Goal: Register for event/course

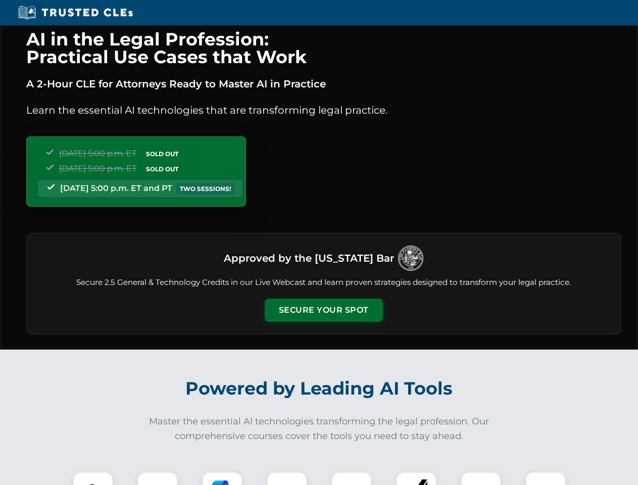
click at [323, 310] on button "Secure Your Spot" at bounding box center [324, 310] width 118 height 23
click at [93, 478] on img at bounding box center [92, 491] width 29 height 29
click at [158, 478] on div at bounding box center [157, 492] width 40 height 40
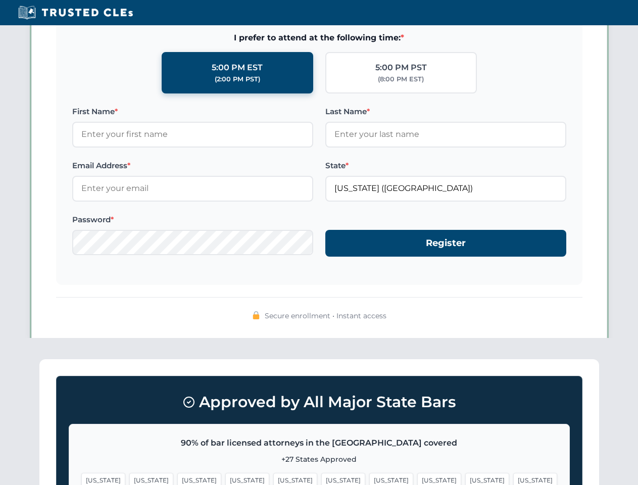
click at [465, 478] on span "[US_STATE]" at bounding box center [487, 480] width 44 height 15
